Goal: Check status: Check status

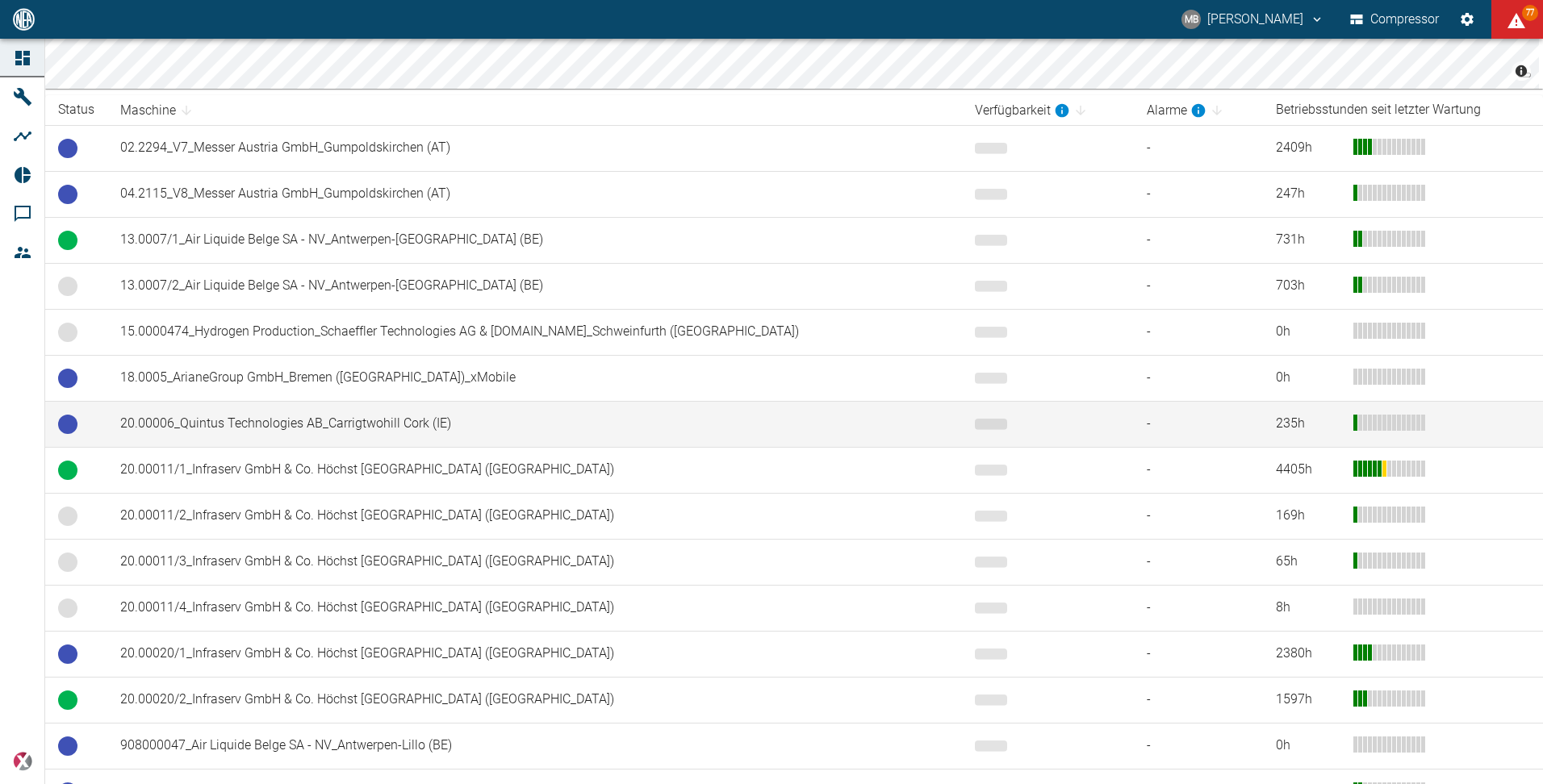
scroll to position [403, 0]
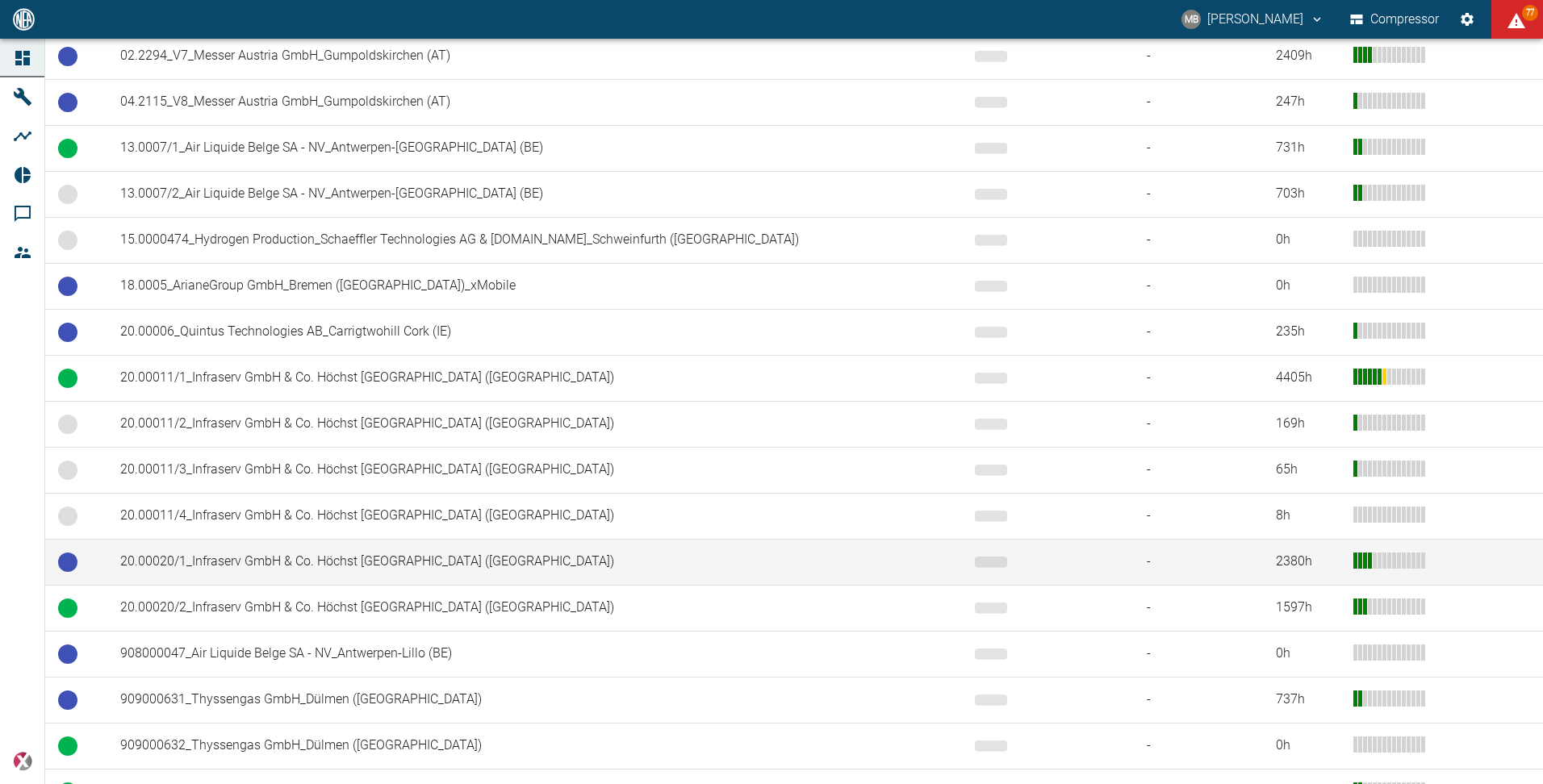
click at [314, 562] on td "20.00020/1_Infraserv GmbH & Co. Höchst [GEOGRAPHIC_DATA] ([GEOGRAPHIC_DATA])" at bounding box center [535, 562] width 855 height 46
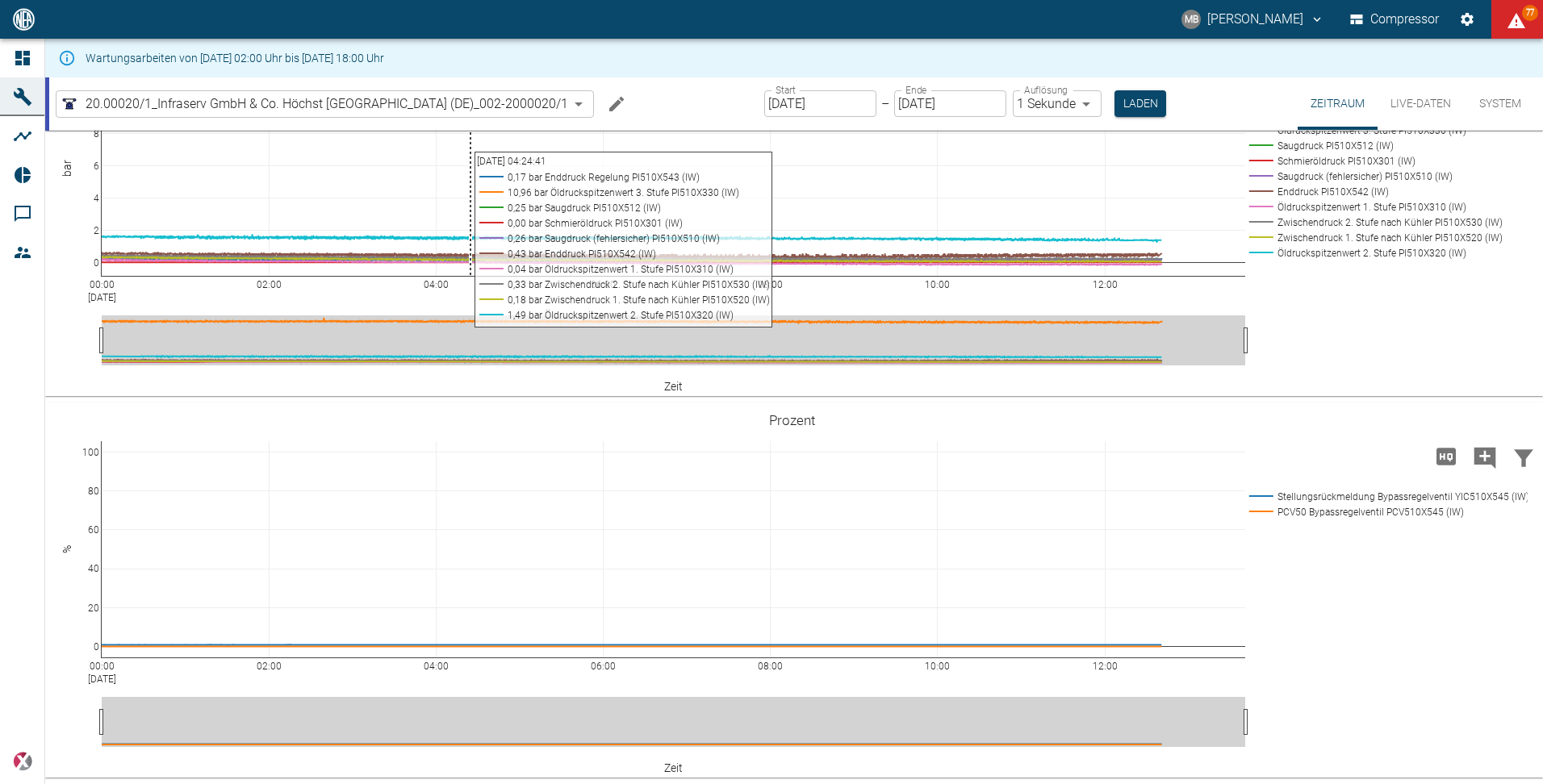
scroll to position [967, 0]
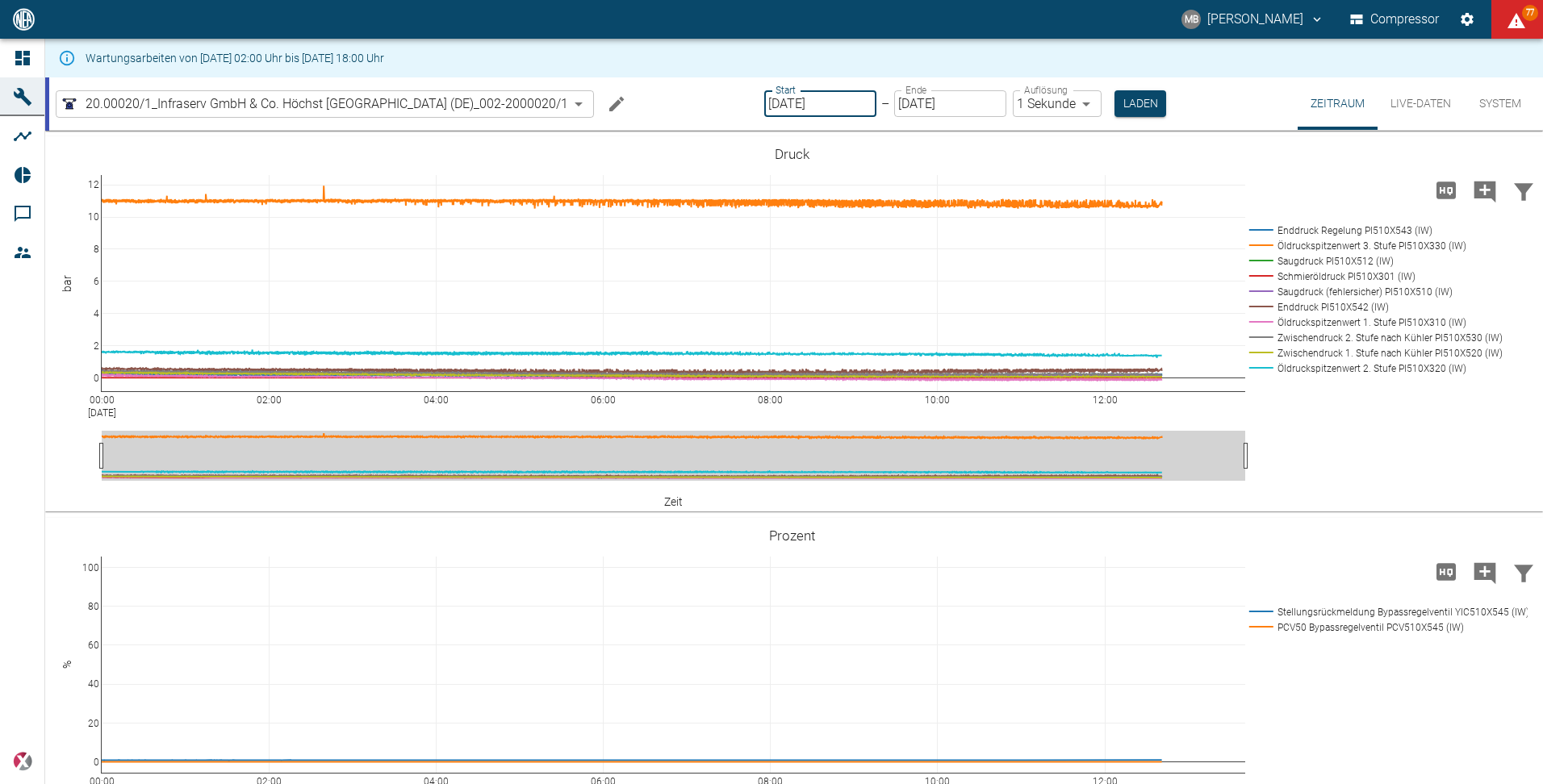
type input "[DATE]"
type input "2min"
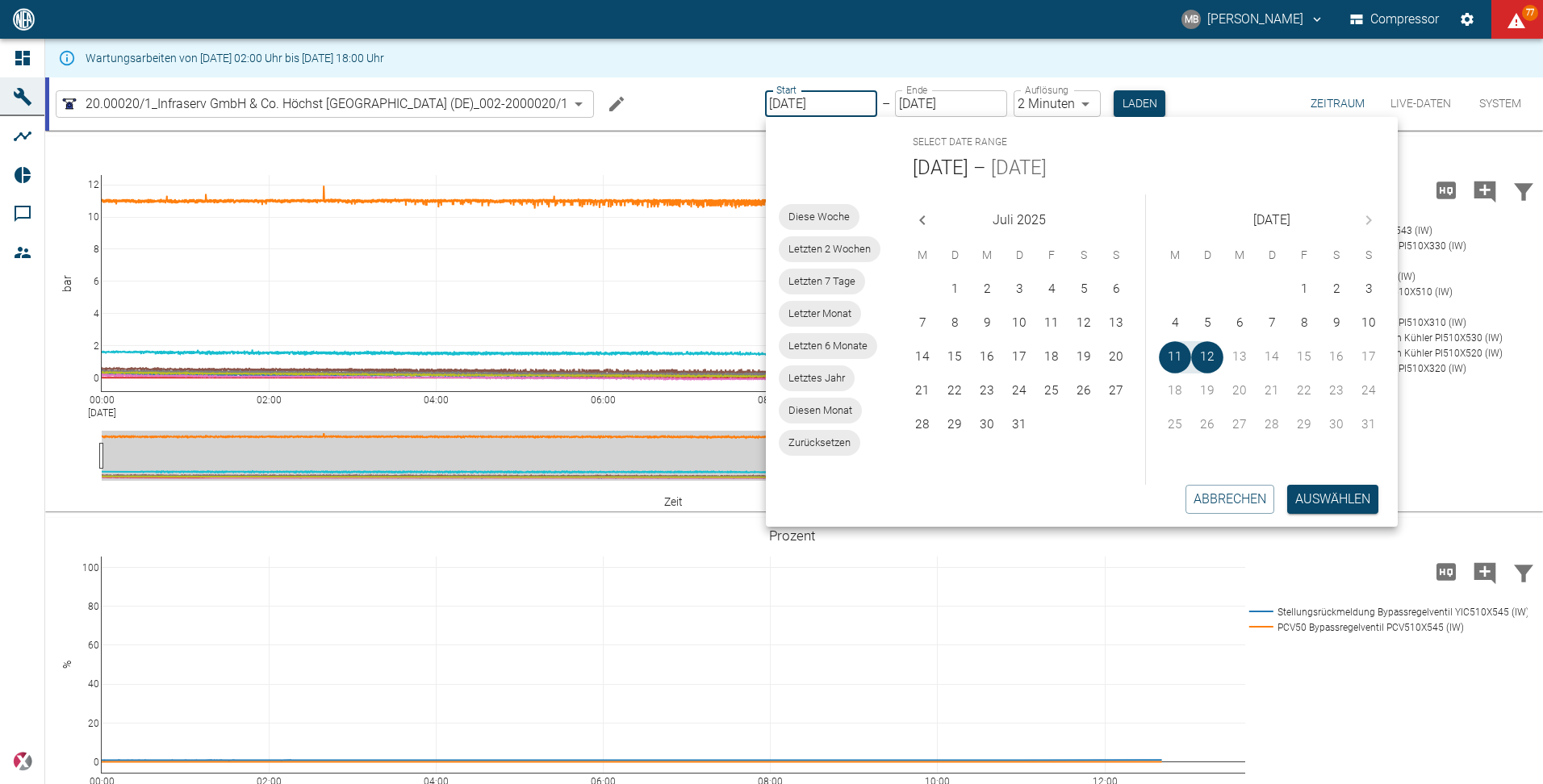
click at [1126, 105] on button "Laden" at bounding box center [1140, 103] width 52 height 27
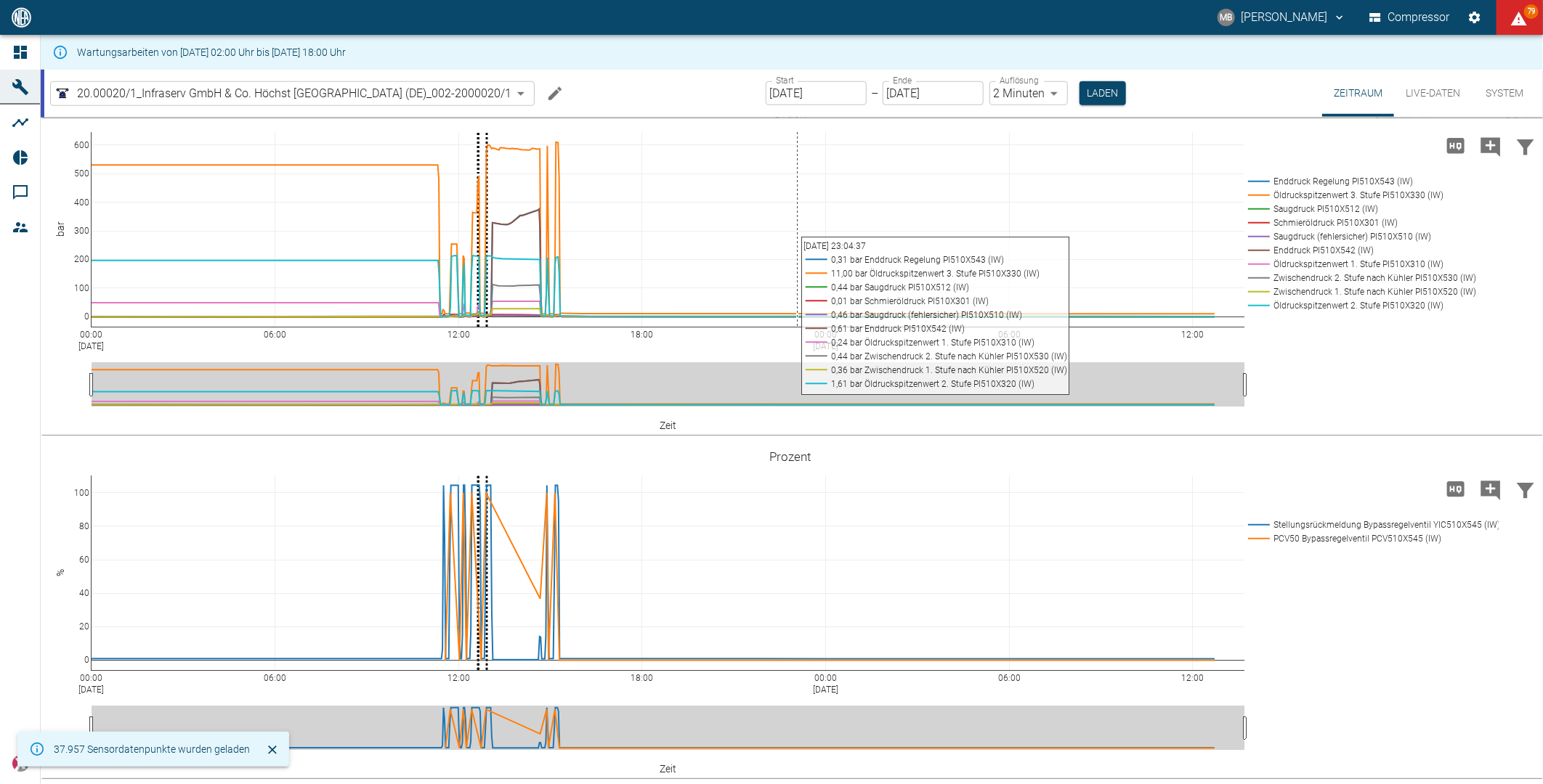
scroll to position [983, 0]
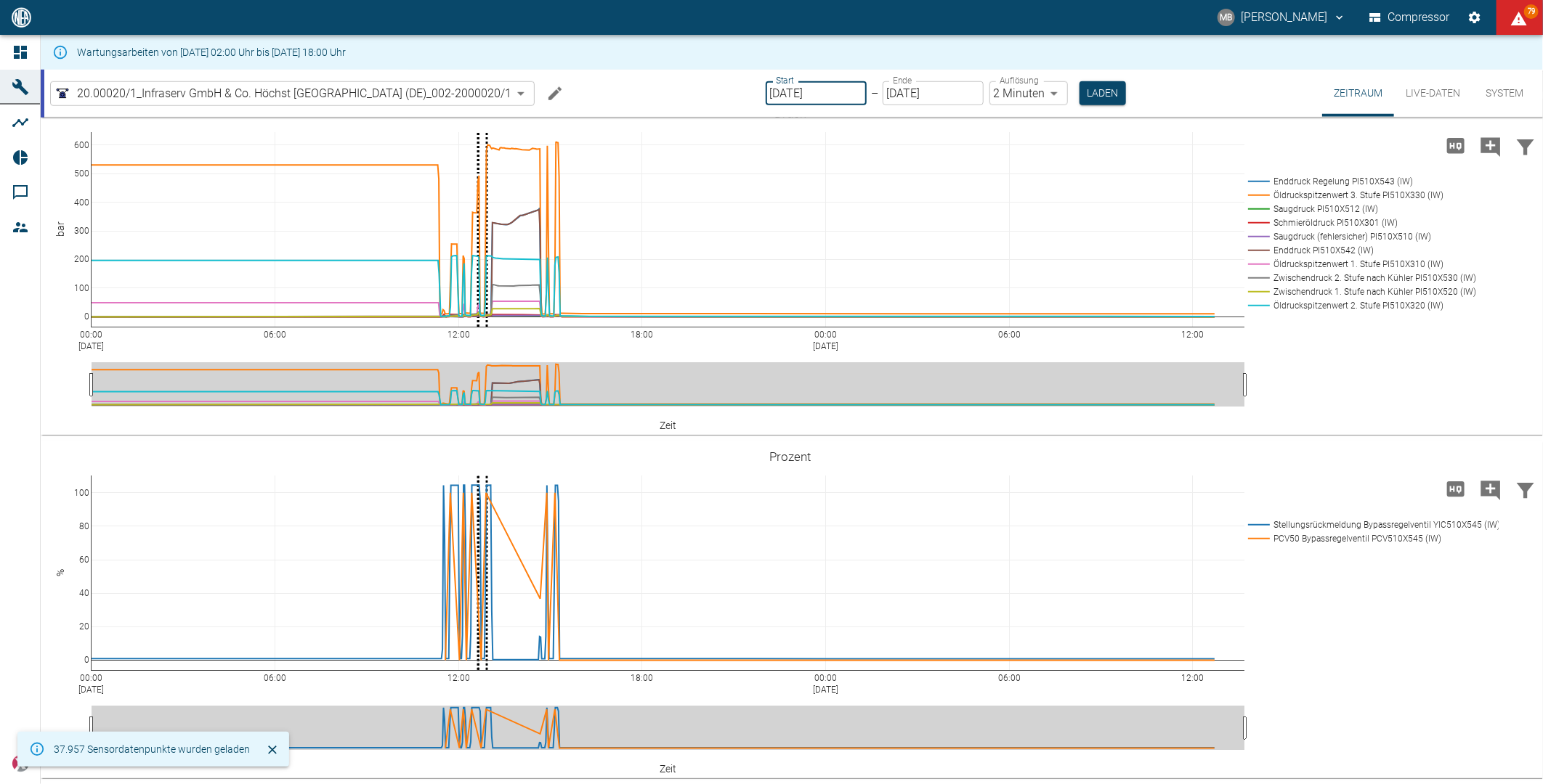
click at [831, 93] on input "[DATE]" at bounding box center [815, 93] width 101 height 24
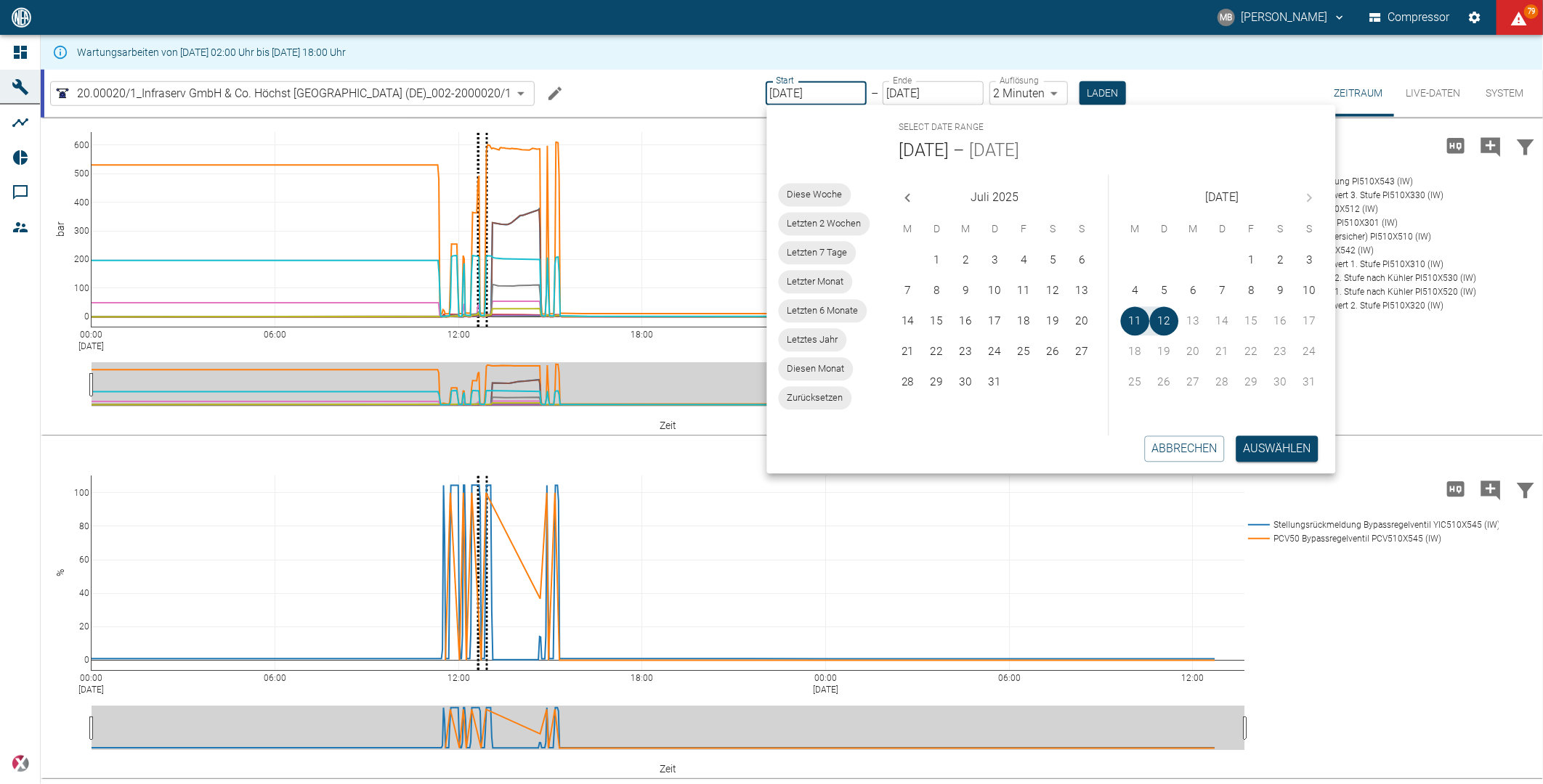
click at [809, 92] on input "[DATE]" at bounding box center [815, 93] width 101 height 24
type input "[DATE]"
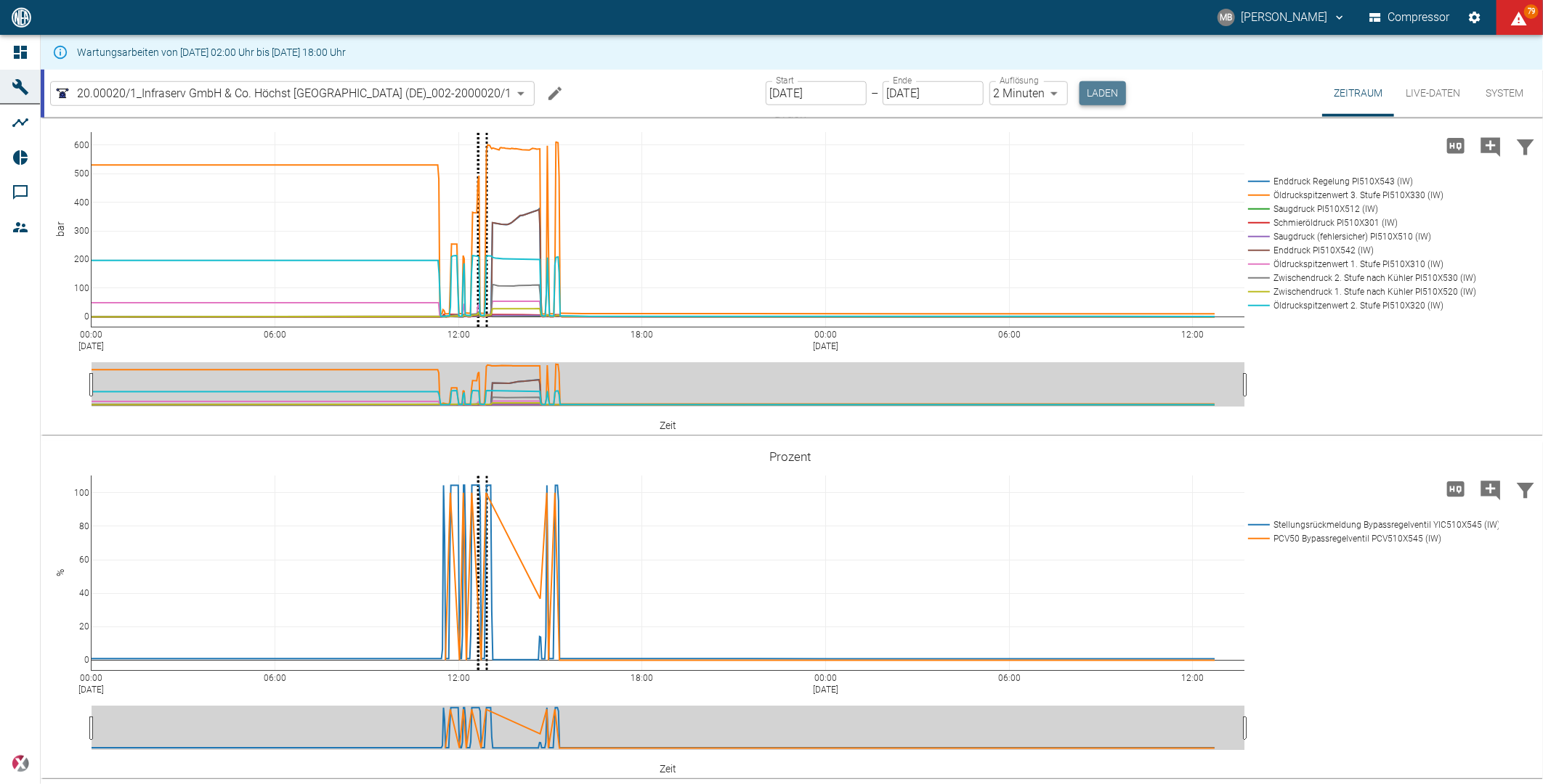
click at [1098, 94] on button "Laden" at bounding box center [1102, 93] width 47 height 24
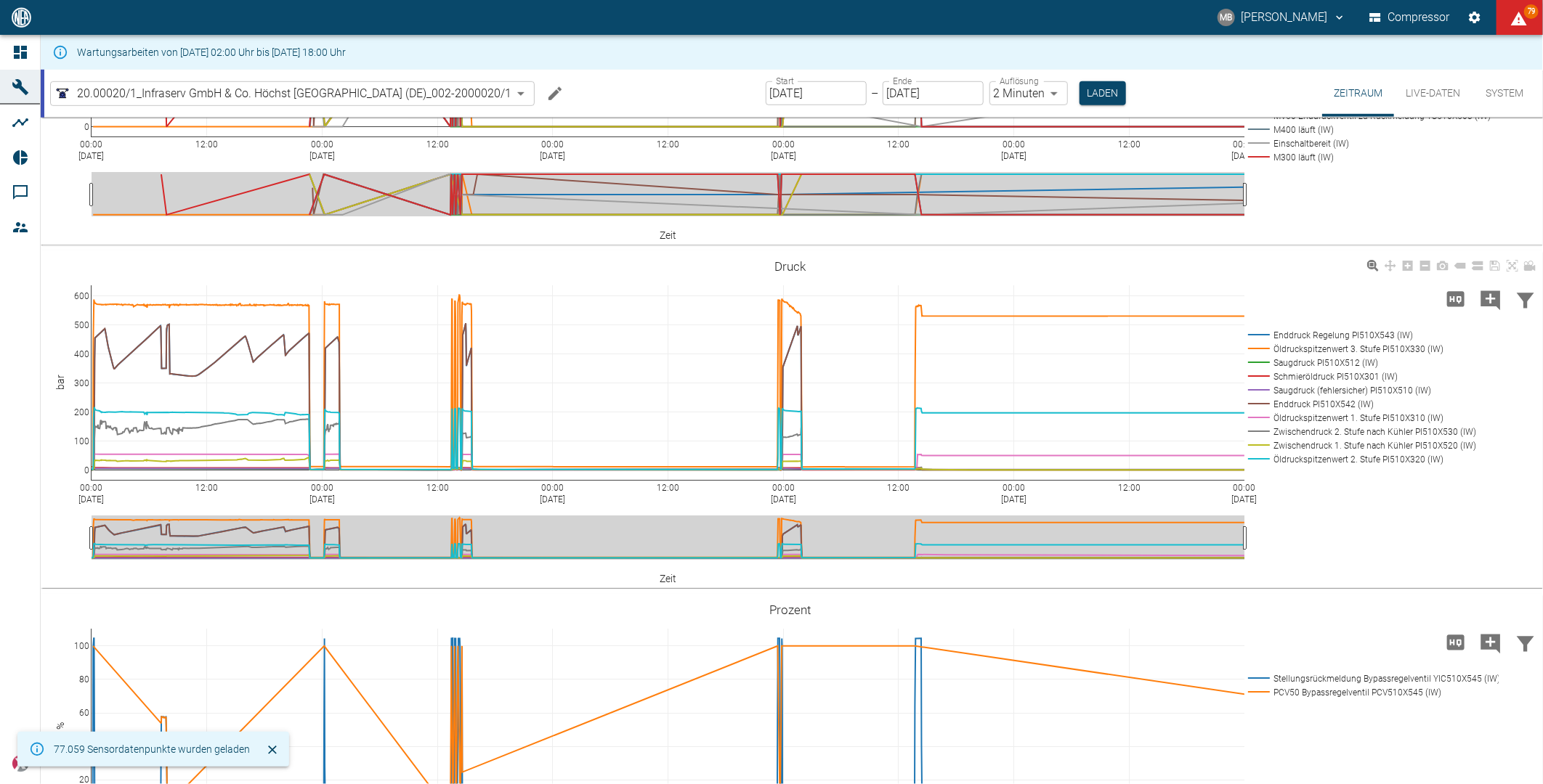
scroll to position [824, 0]
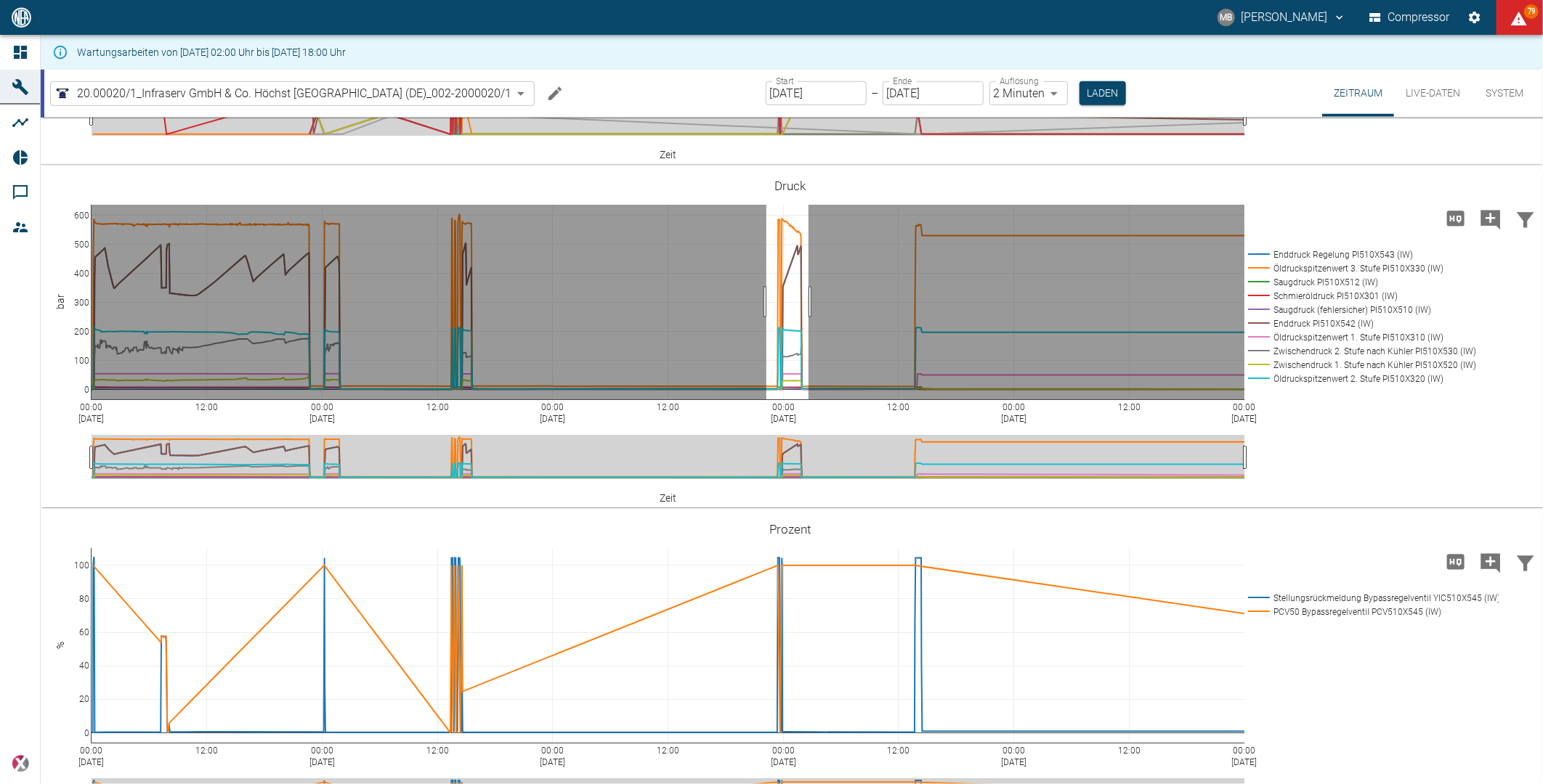
drag, startPoint x: 766, startPoint y: 457, endPoint x: 809, endPoint y: 457, distance: 43.0
